Goal: Task Accomplishment & Management: Manage account settings

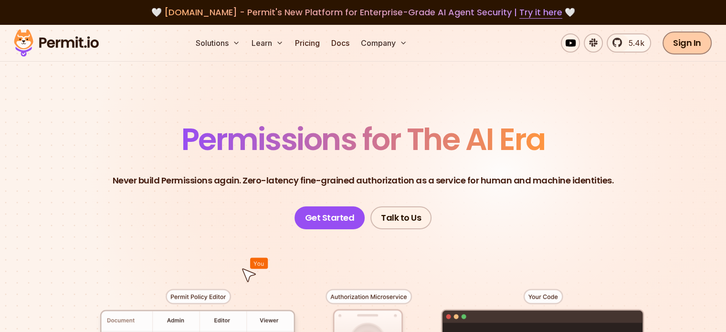
click at [678, 42] on link "Sign In" at bounding box center [687, 43] width 49 height 23
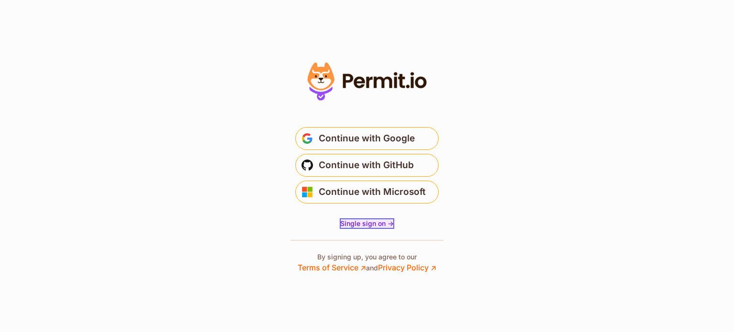
click at [378, 224] on span "Single sign on ->" at bounding box center [366, 223] width 53 height 8
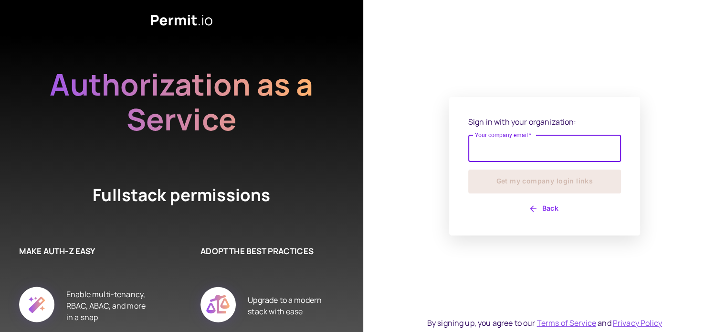
click at [530, 154] on input "Your company email   *" at bounding box center [544, 148] width 153 height 27
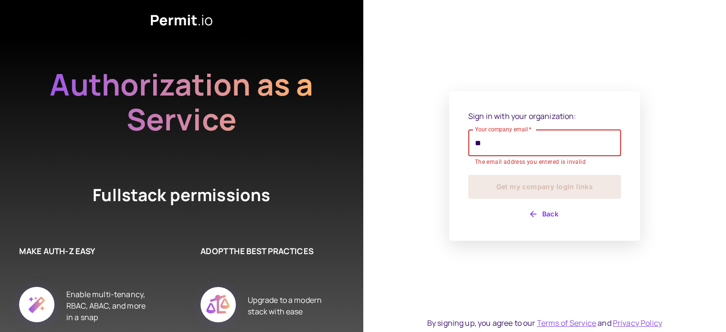
type input "*"
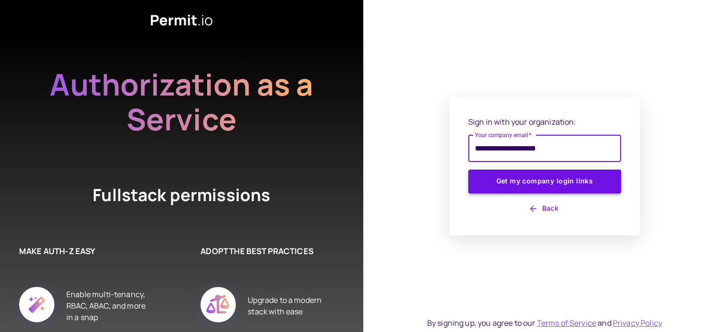
type input "**********"
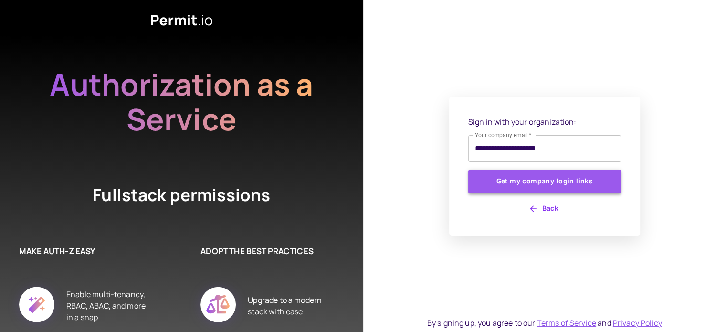
click at [560, 184] on button "Get my company login links" at bounding box center [544, 182] width 153 height 24
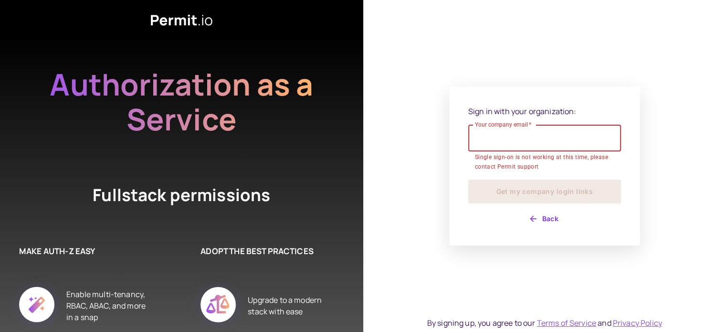
click at [519, 143] on input "Your company email   *" at bounding box center [544, 138] width 153 height 27
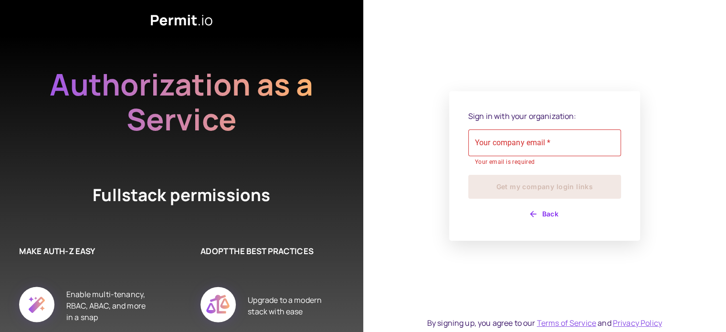
click at [500, 139] on div "Your company email   * Your company email   * Your email is required" at bounding box center [544, 148] width 153 height 38
click at [277, 63] on div "Authorization as a Service Fullstack permissions MAKE AUTH-Z EASY Enable multi-…" at bounding box center [181, 166] width 363 height 332
click at [534, 144] on input "Your company email   *" at bounding box center [544, 142] width 153 height 27
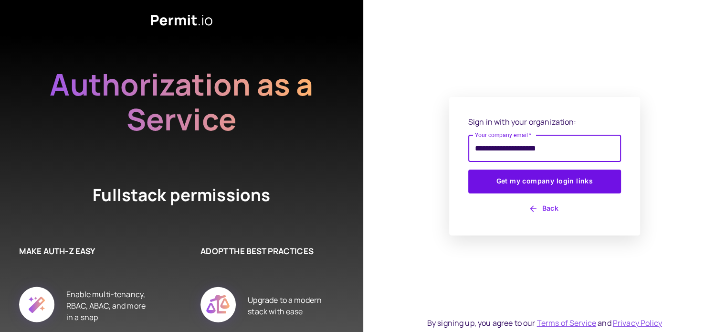
drag, startPoint x: 579, startPoint y: 143, endPoint x: 325, endPoint y: 131, distance: 254.3
click at [325, 131] on div "**********" at bounding box center [363, 166] width 726 height 332
type input "**********"
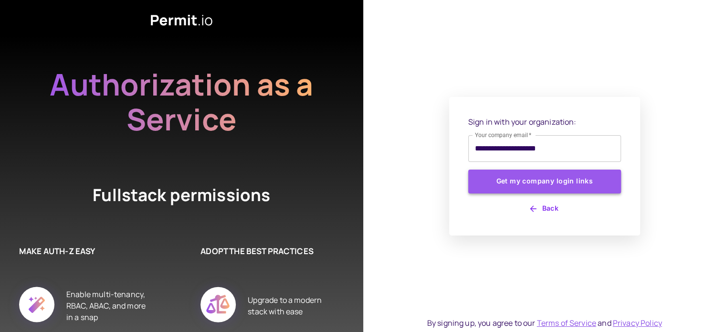
click at [529, 186] on button "Get my company login links" at bounding box center [544, 182] width 153 height 24
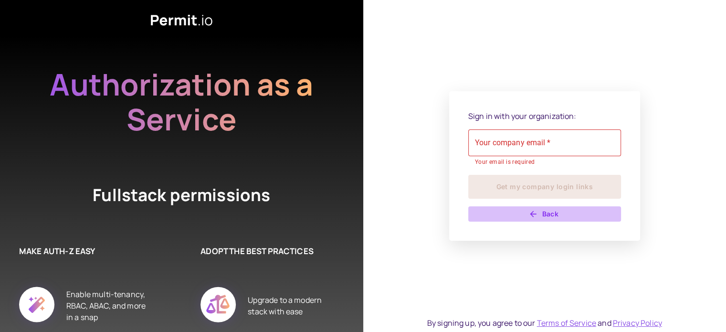
click at [543, 219] on button "Back" at bounding box center [544, 213] width 153 height 15
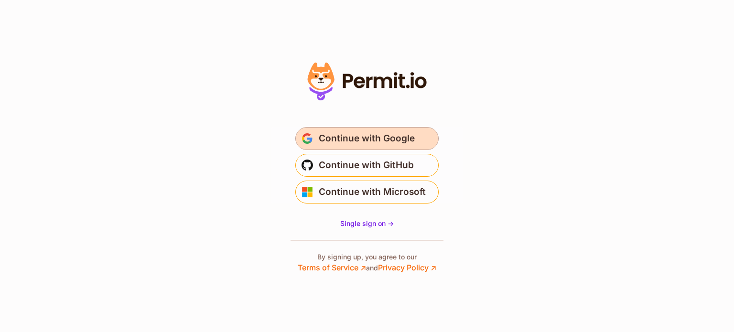
click at [405, 143] on span "Continue with Google" at bounding box center [367, 138] width 96 height 15
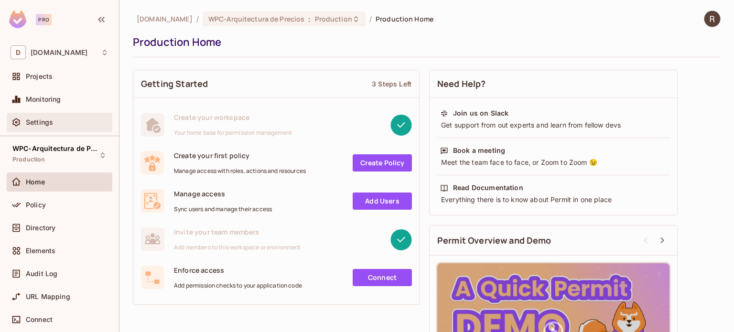
click at [37, 126] on span "Settings" at bounding box center [39, 122] width 27 height 8
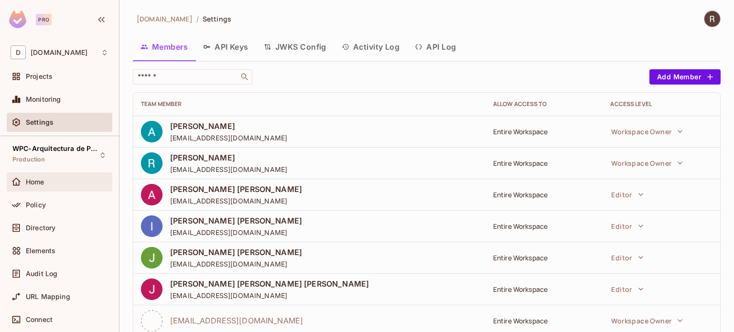
click at [38, 181] on span "Home" at bounding box center [35, 182] width 19 height 8
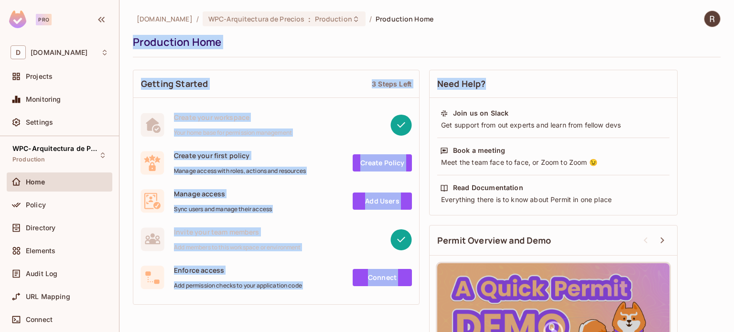
drag, startPoint x: 733, startPoint y: 84, endPoint x: 687, endPoint y: -3, distance: 98.7
click at [687, 0] on html "Pro D deacero.com Projects Monitoring Settings WPC-Arquitectura de Precios Prod…" at bounding box center [367, 166] width 734 height 332
click at [106, 21] on icon "button" at bounding box center [101, 19] width 11 height 11
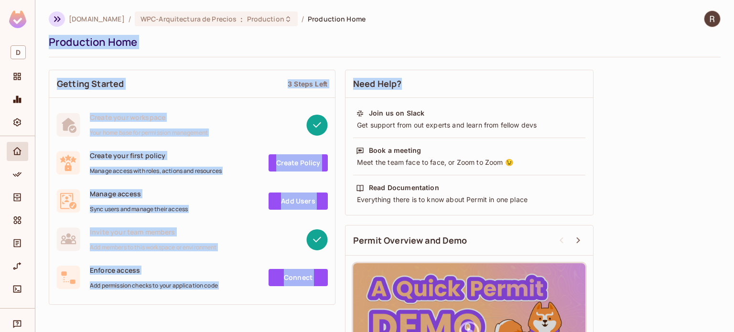
click at [56, 17] on icon "button" at bounding box center [57, 18] width 11 height 11
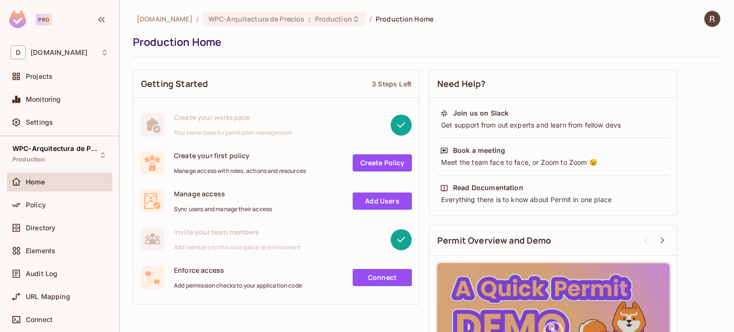
click at [523, 31] on div "deacero.com / WPC-Arquitectura de Precios : Production / Production Home Produc…" at bounding box center [426, 34] width 587 height 47
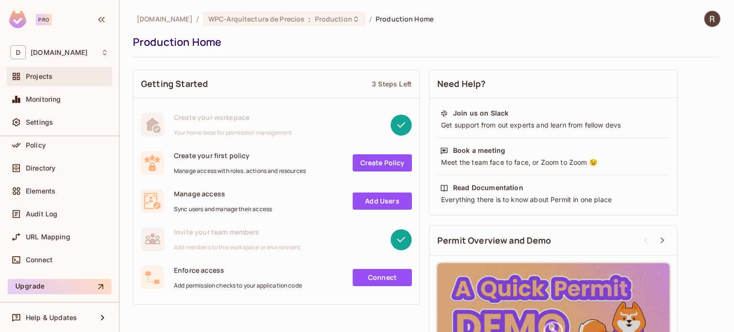
click at [49, 81] on div "Projects" at bounding box center [60, 76] width 98 height 11
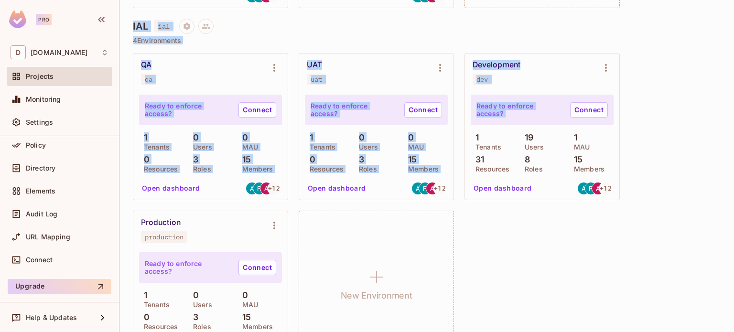
scroll to position [485, 0]
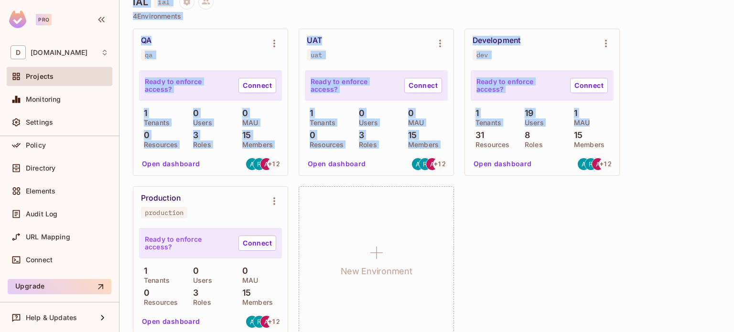
drag, startPoint x: 733, startPoint y: 41, endPoint x: 733, endPoint y: 102, distance: 60.7
click at [733, 102] on div "deacero.com / Projects Projects 11 Projects 25 Environments 25 / 35 Tenants 277…" at bounding box center [426, 166] width 614 height 332
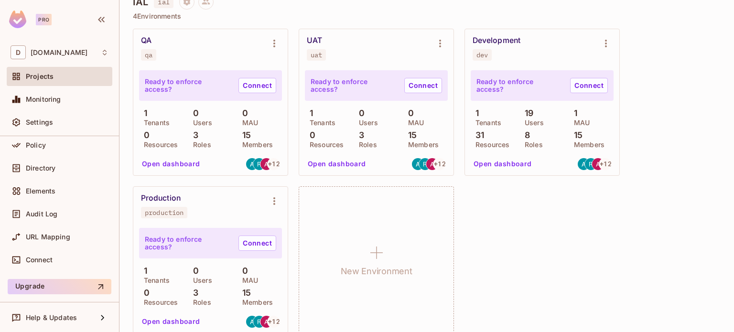
click at [711, 162] on div "QA qa Ready to enforce access? Connect 1 Tenants 0 Users 0 MAU 0 Resources 3 Ro…" at bounding box center [426, 181] width 587 height 305
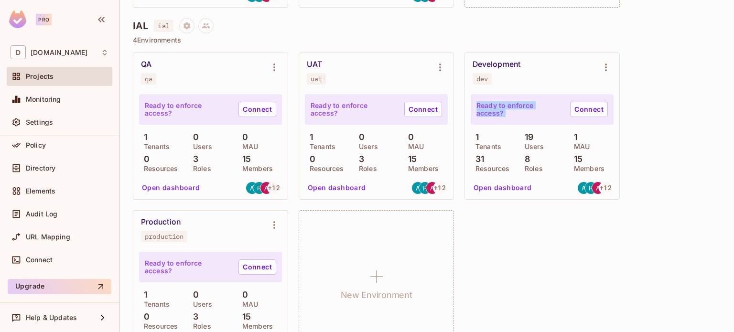
scroll to position [473, 0]
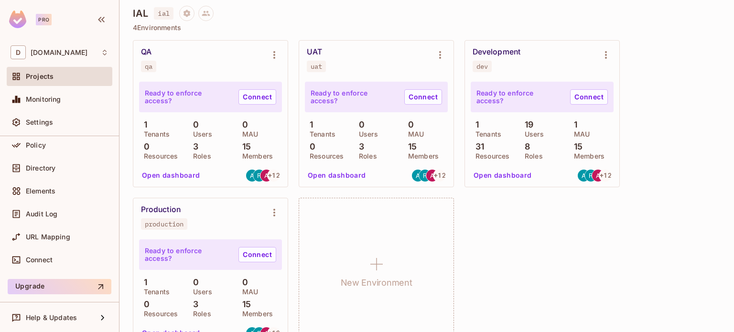
click at [733, 91] on div "deacero.com / Projects Projects 11 Projects 25 Environments 25 / 35 Tenants 277…" at bounding box center [426, 166] width 614 height 332
click at [703, 141] on div "QA qa Ready to enforce access? Connect 1 Tenants 0 Users 0 MAU 0 Resources 3 Ro…" at bounding box center [426, 192] width 587 height 305
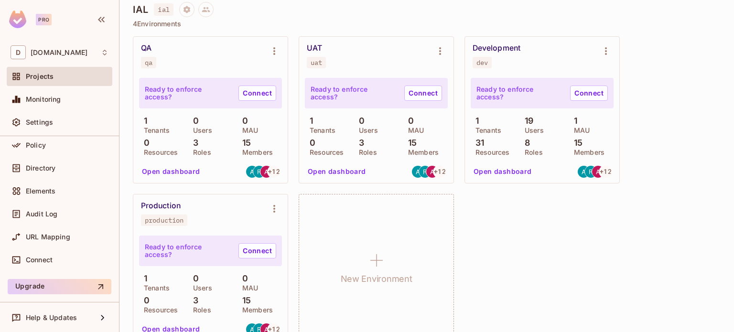
scroll to position [452, 0]
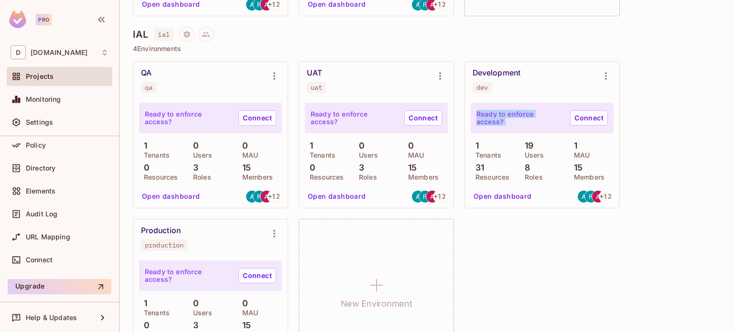
click at [733, 87] on div "deacero.com / Projects Projects 11 Projects 25 Environments 25 / 35 Tenants 277…" at bounding box center [426, 166] width 614 height 332
click at [693, 133] on div "QA qa Ready to enforce access? Connect 1 Tenants 0 Users 0 MAU 0 Resources 3 Ro…" at bounding box center [426, 213] width 587 height 305
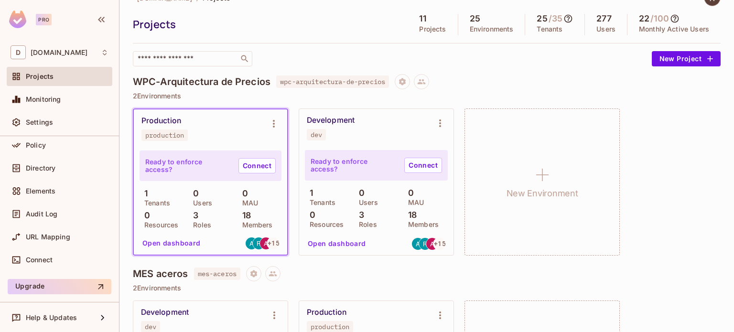
scroll to position [0, 0]
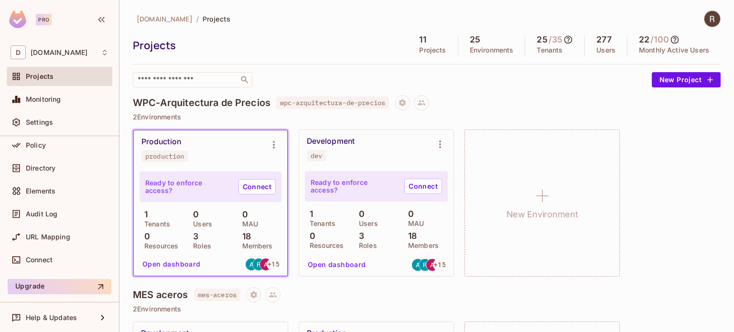
click at [706, 21] on img at bounding box center [712, 19] width 16 height 16
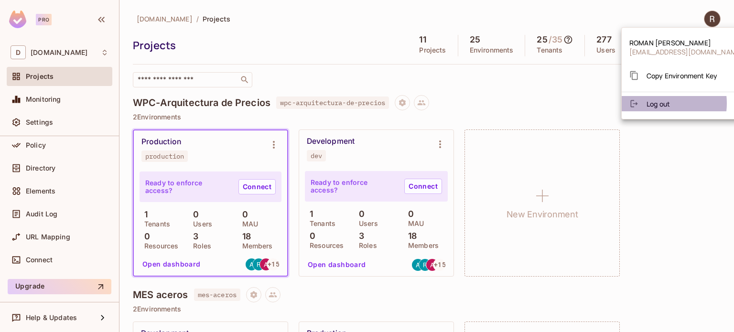
click at [654, 103] on span "Log out" at bounding box center [657, 103] width 23 height 9
